Goal: Find specific page/section: Find specific page/section

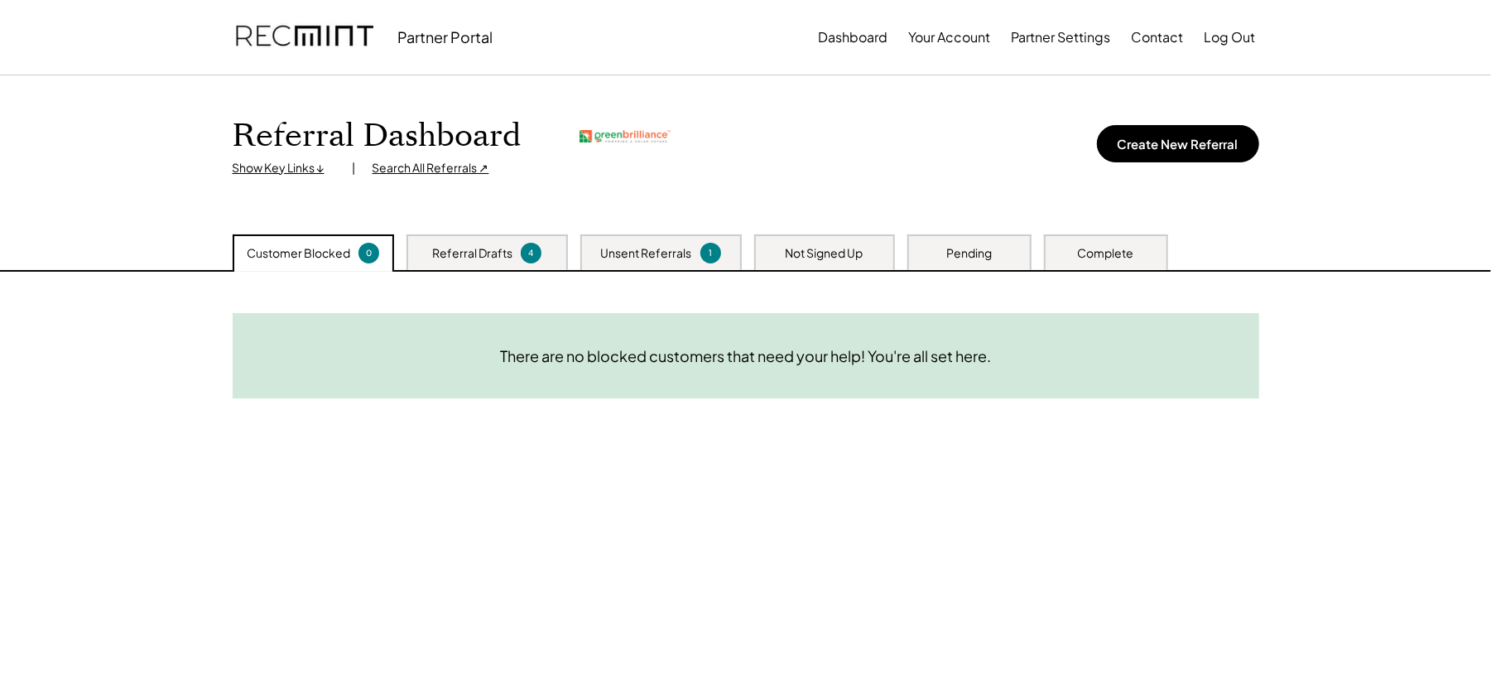
click at [398, 166] on div "Search All Referrals ↗" at bounding box center [431, 168] width 117 height 17
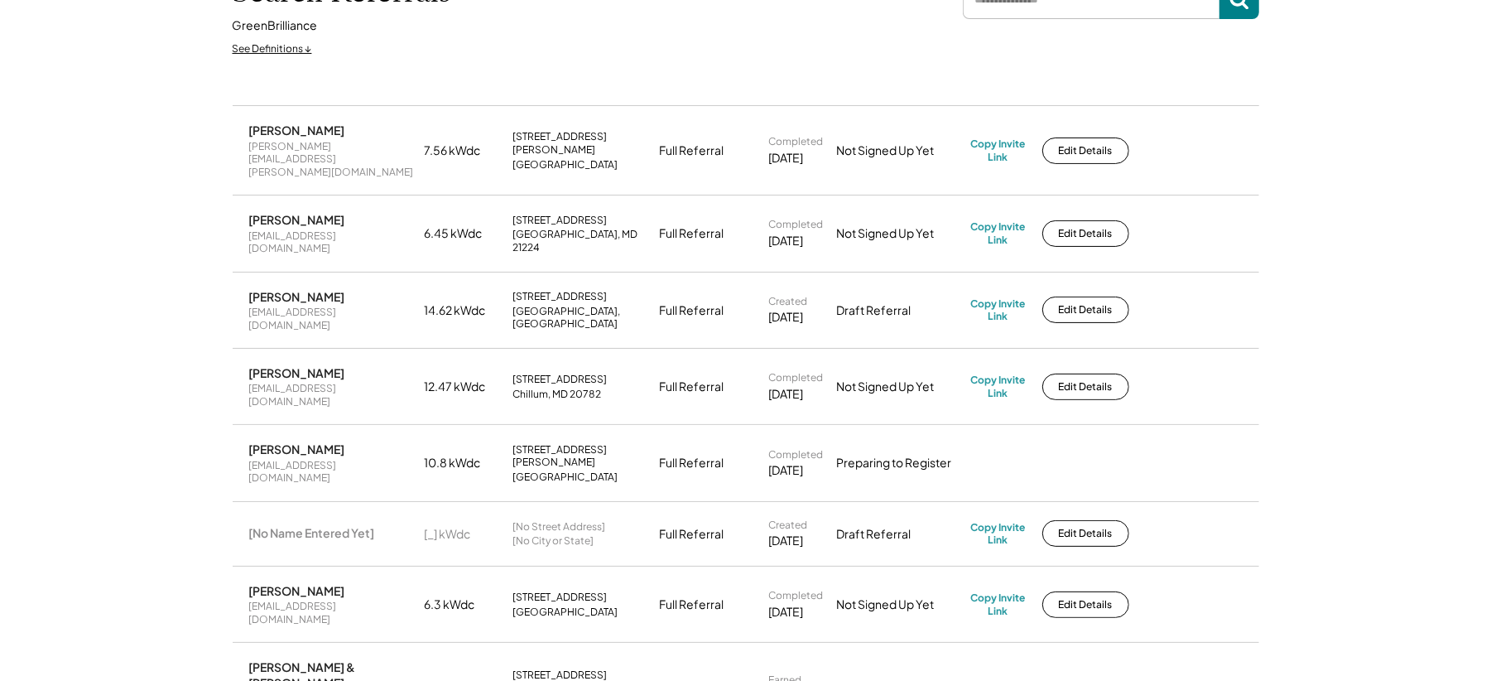
scroll to position [110, 0]
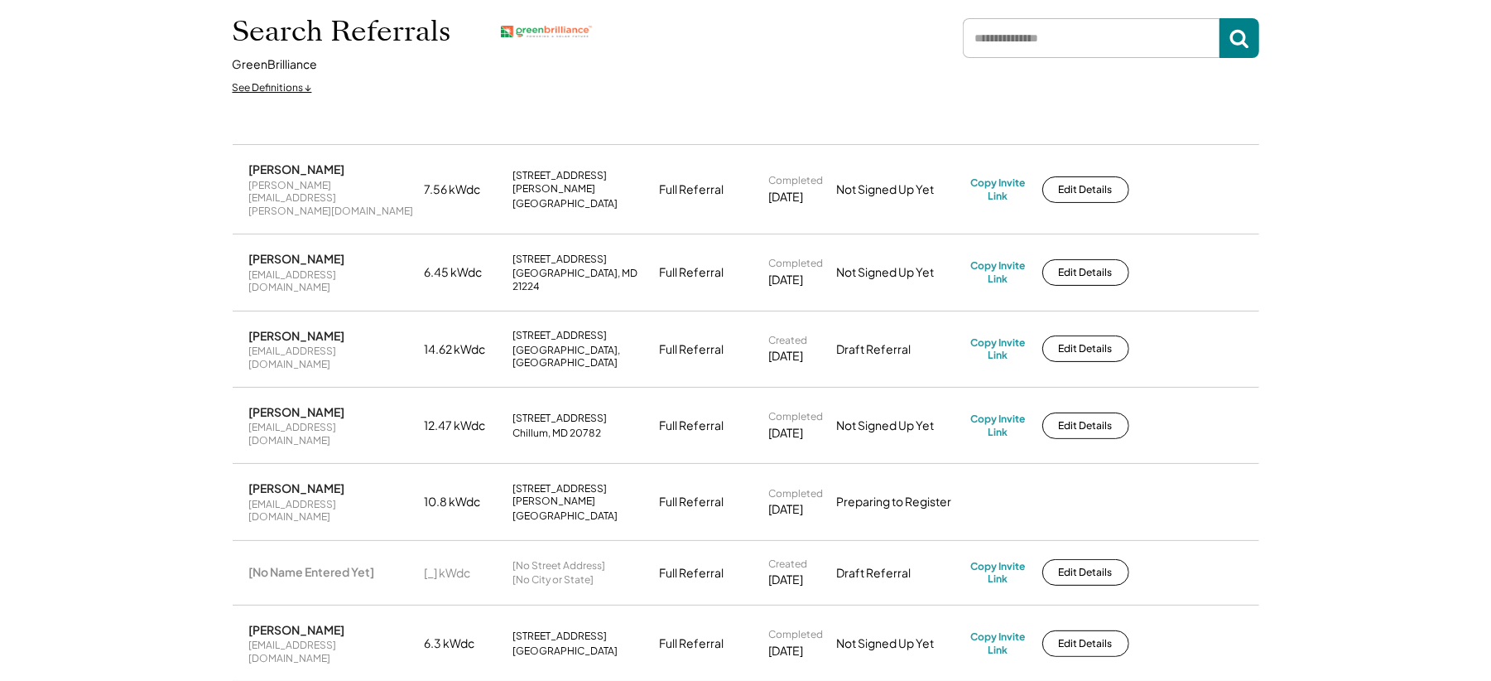
click at [1103, 21] on input "input" at bounding box center [1091, 38] width 257 height 40
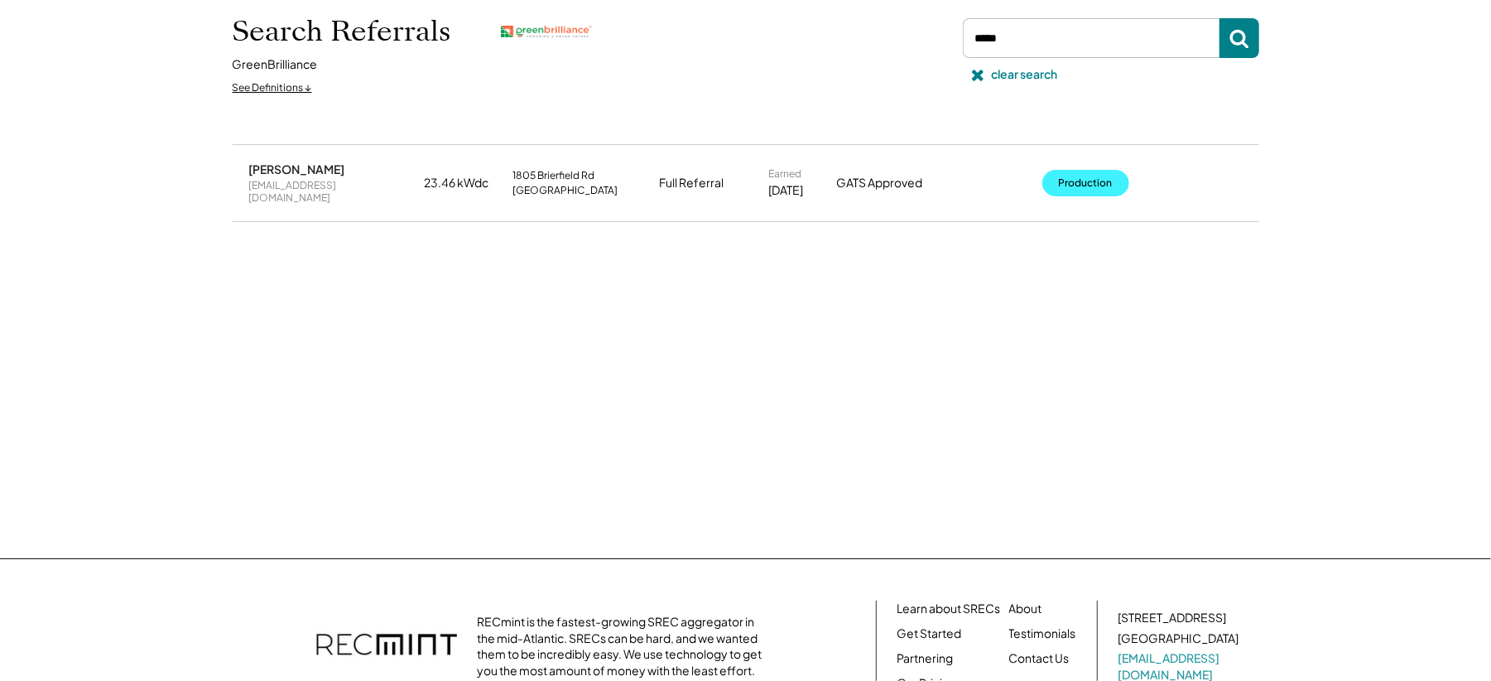
click at [1097, 183] on button "Production" at bounding box center [1085, 183] width 87 height 26
click at [1034, 36] on input "input" at bounding box center [1091, 38] width 257 height 40
type input "******"
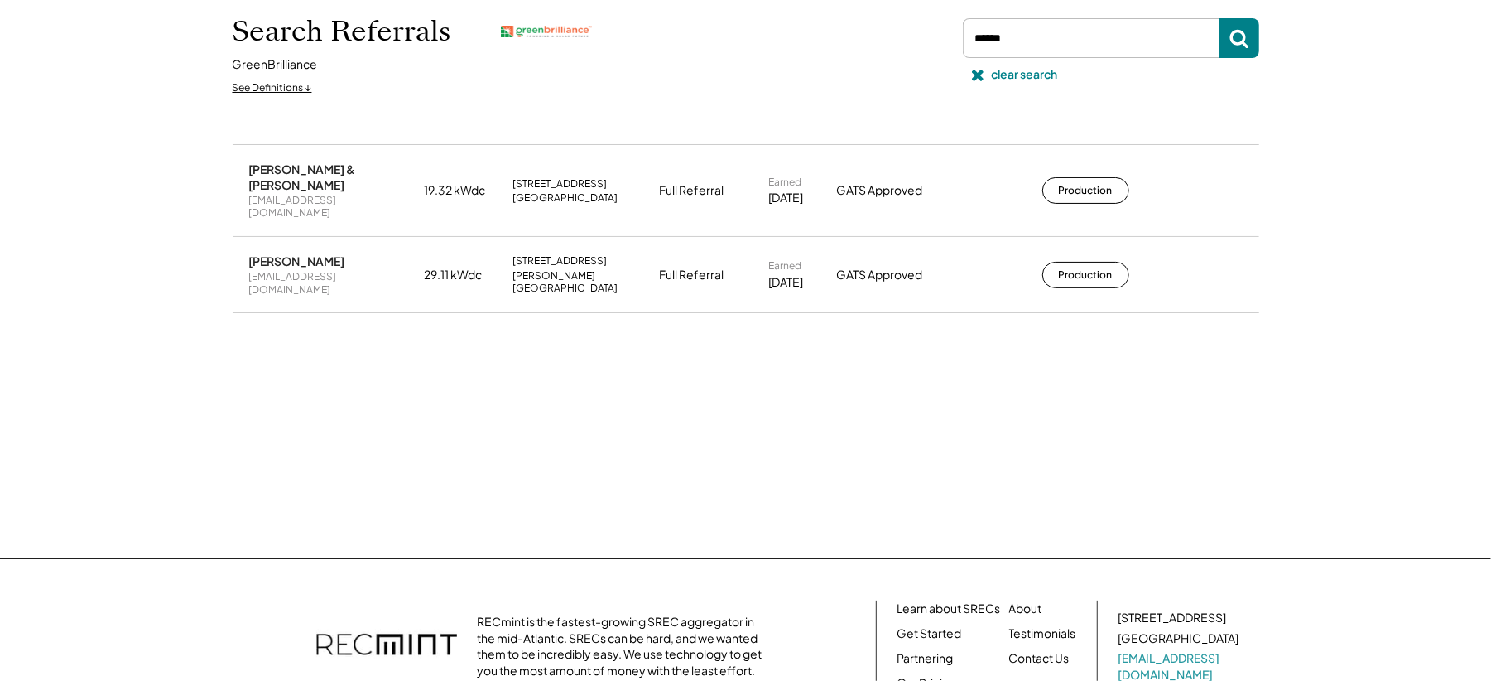
click at [1080, 262] on button "Production" at bounding box center [1085, 275] width 87 height 26
click at [984, 77] on icon at bounding box center [977, 74] width 17 height 17
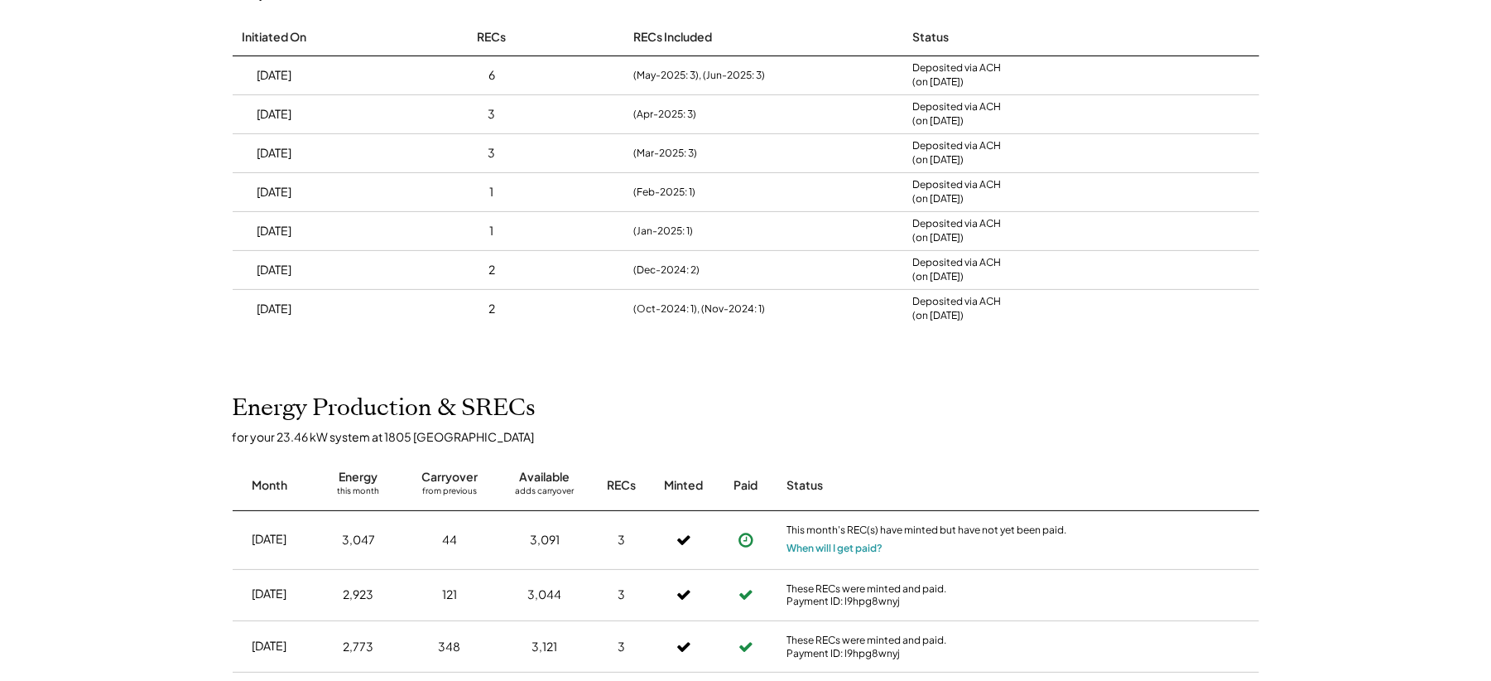
scroll to position [110, 0]
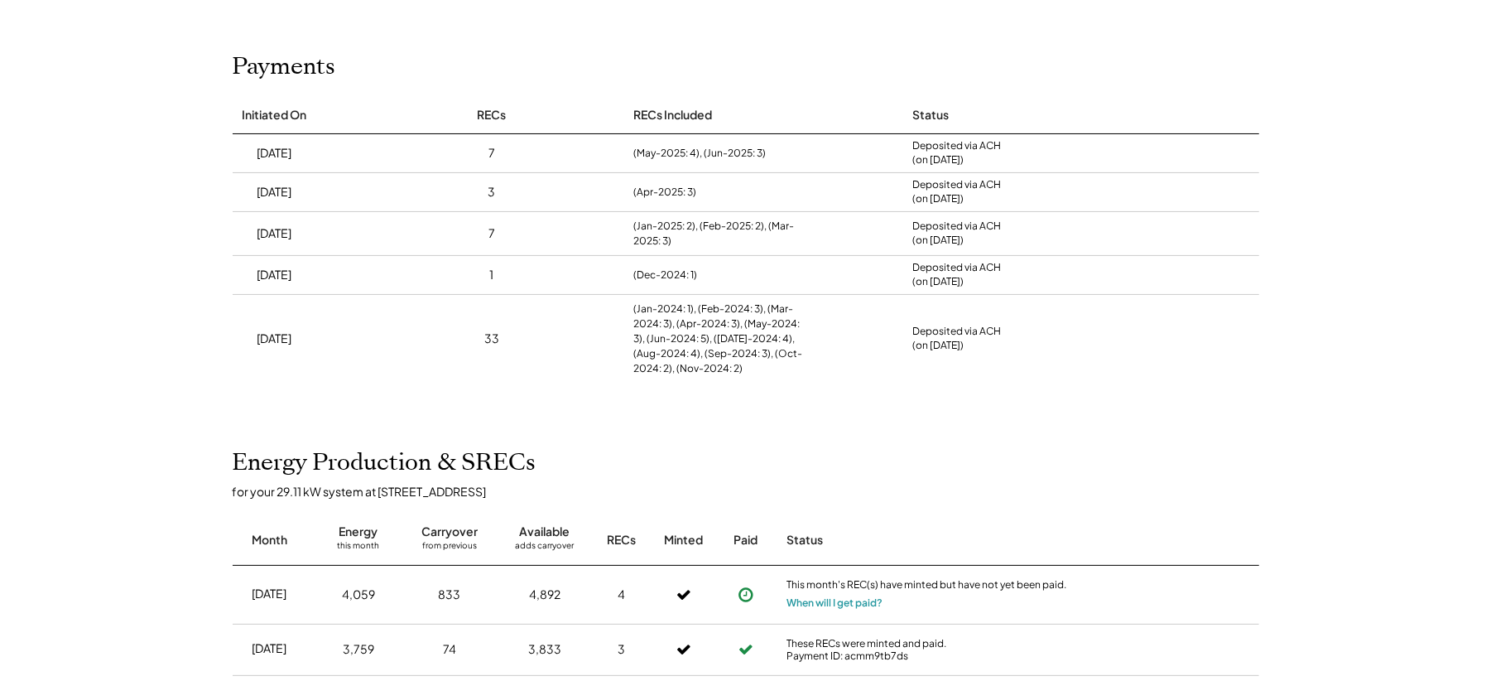
scroll to position [220, 0]
